Goal: Task Accomplishment & Management: Use online tool/utility

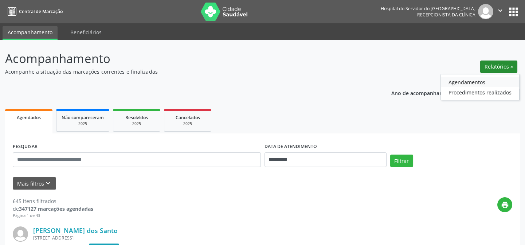
click at [460, 82] on link "Agendamentos" at bounding box center [480, 82] width 78 height 10
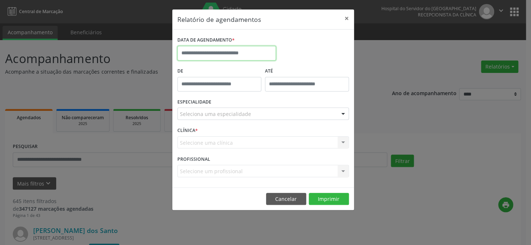
click at [223, 50] on input "text" at bounding box center [226, 53] width 98 height 15
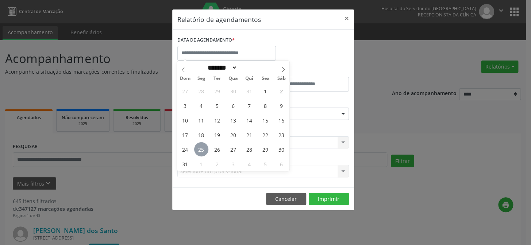
click at [201, 150] on span "25" at bounding box center [201, 149] width 14 height 14
type input "**********"
click at [201, 150] on span "25" at bounding box center [201, 149] width 14 height 14
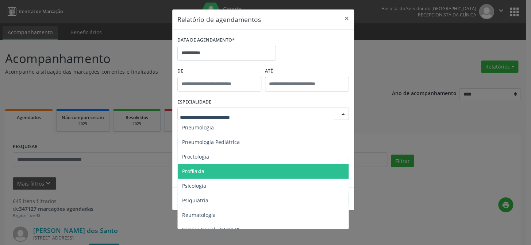
scroll to position [1034, 0]
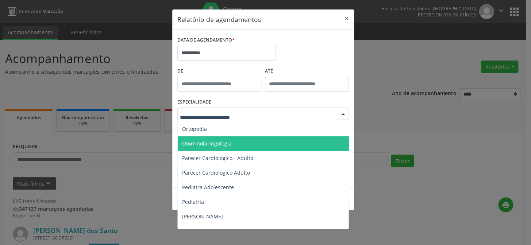
click at [193, 142] on span "Otorrinolaringologia" at bounding box center [207, 143] width 50 height 7
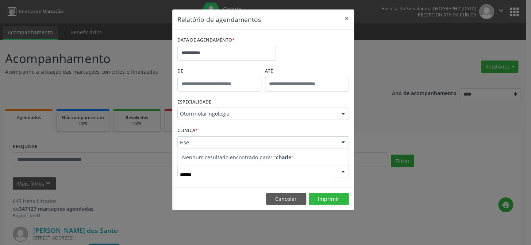
type input "*******"
click at [323, 198] on button "Imprimir" at bounding box center [328, 199] width 40 height 12
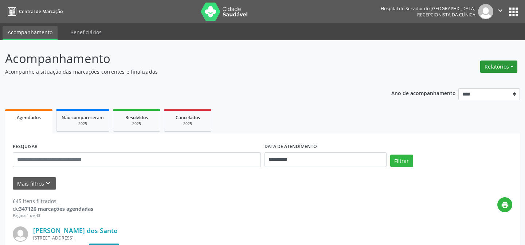
click at [512, 65] on button "Relatórios" at bounding box center [499, 67] width 37 height 12
click at [457, 82] on link "Agendamentos" at bounding box center [480, 82] width 78 height 10
select select "*"
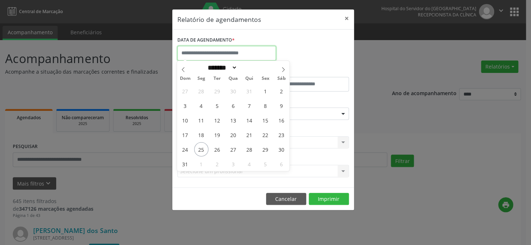
click at [224, 55] on input "text" at bounding box center [226, 53] width 98 height 15
click at [200, 148] on span "25" at bounding box center [201, 149] width 14 height 14
type input "**********"
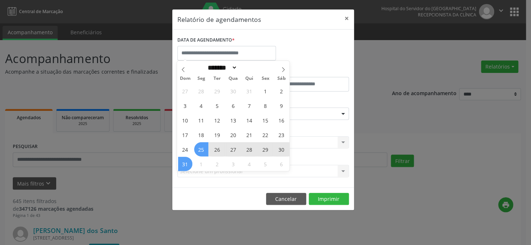
click at [233, 242] on div "Relatório de agendamentos × DATA DE AGENDAMENTO * De ATÉ ESPECIALIDADE Selecion…" at bounding box center [265, 122] width 531 height 245
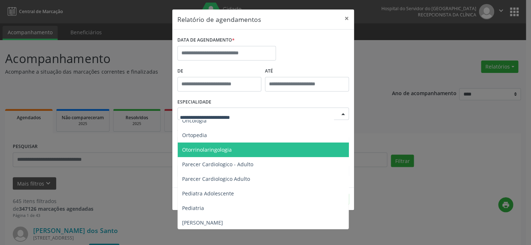
scroll to position [961, 0]
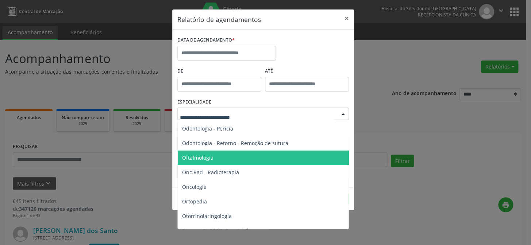
click at [202, 157] on span "Oftalmologia" at bounding box center [197, 157] width 31 height 7
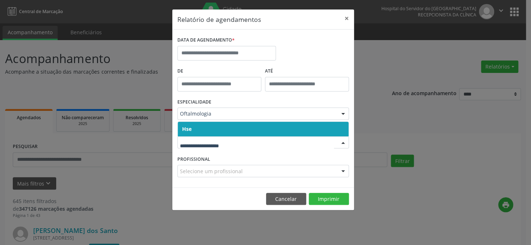
drag, startPoint x: 221, startPoint y: 127, endPoint x: 220, endPoint y: 131, distance: 4.0
click at [221, 128] on span "Hse" at bounding box center [263, 129] width 171 height 15
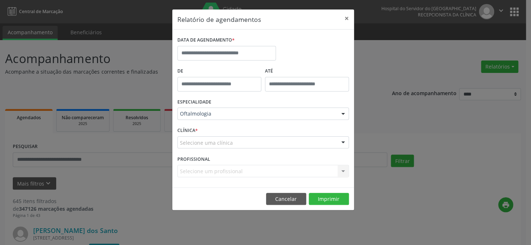
click at [220, 131] on div "CLÍNICA * Selecione uma clínica Hse Nenhum resultado encontrado para: " " Não h…" at bounding box center [262, 139] width 175 height 28
drag, startPoint x: 222, startPoint y: 127, endPoint x: 223, endPoint y: 142, distance: 15.0
click at [222, 131] on div "CLÍNICA * Selecione uma clínica Hse Nenhum resultado encontrado para: " " Não h…" at bounding box center [262, 139] width 175 height 28
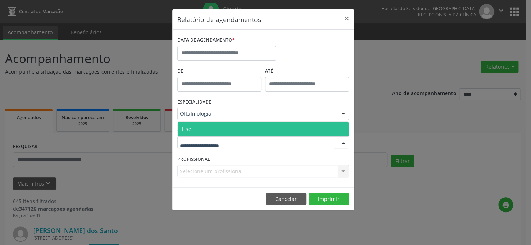
click at [231, 128] on span "Hse" at bounding box center [263, 129] width 171 height 15
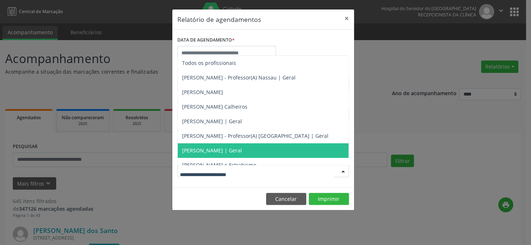
click at [218, 148] on span "[PERSON_NAME] | Geral" at bounding box center [212, 150] width 60 height 7
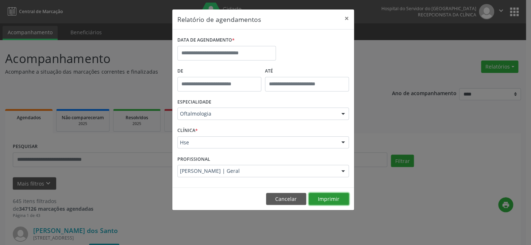
click at [328, 198] on button "Imprimir" at bounding box center [328, 199] width 40 height 12
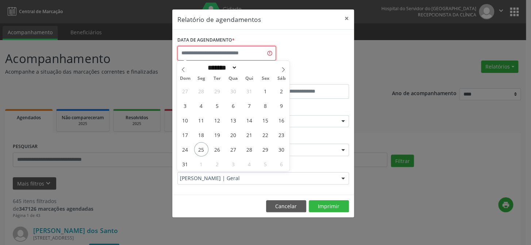
click at [207, 53] on input "text" at bounding box center [226, 53] width 98 height 15
click at [200, 147] on span "25" at bounding box center [201, 149] width 14 height 14
type input "**********"
click at [200, 147] on span "25" at bounding box center [201, 149] width 14 height 14
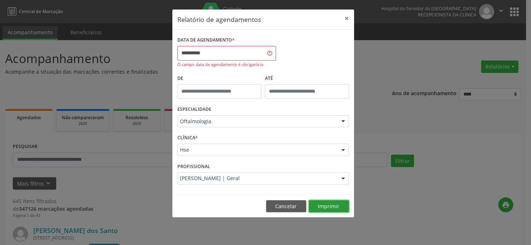
click at [327, 205] on button "Imprimir" at bounding box center [328, 206] width 40 height 12
